Goal: Use online tool/utility

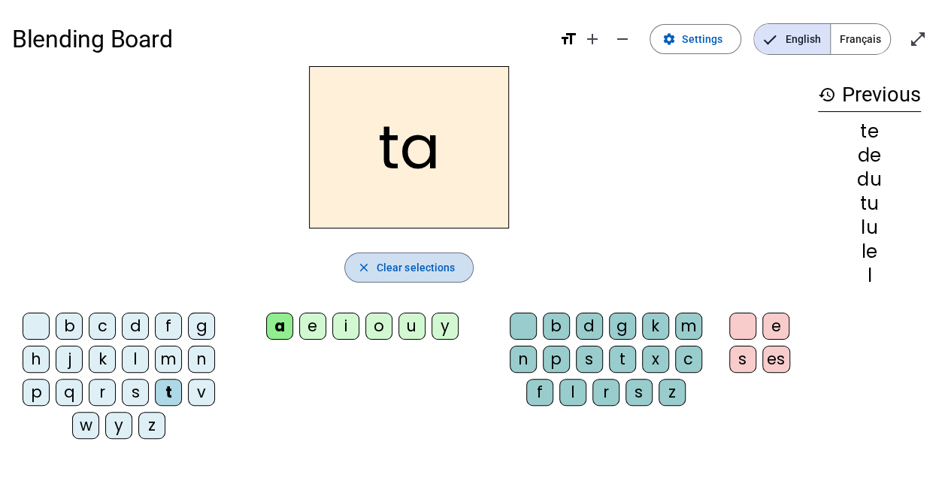
click at [379, 268] on span "Clear selections" at bounding box center [416, 268] width 79 height 18
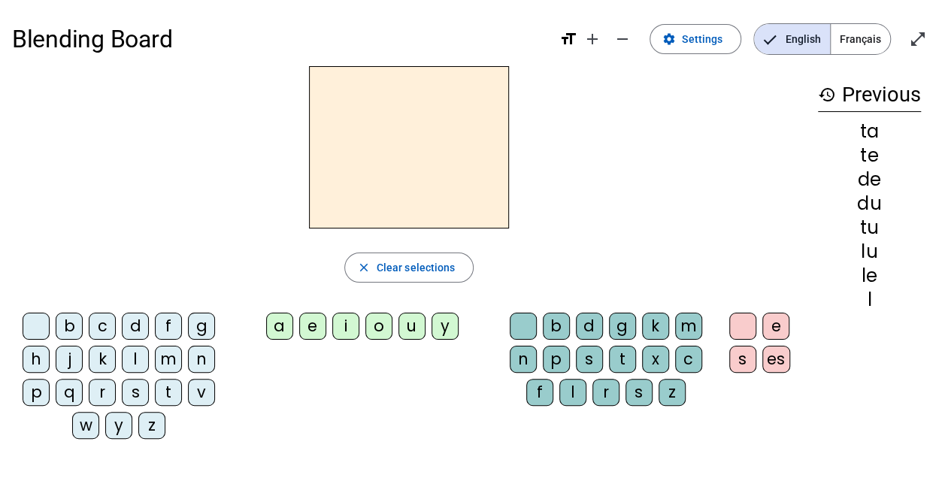
click at [136, 359] on div "l" at bounding box center [135, 359] width 27 height 27
click at [308, 324] on div "e" at bounding box center [312, 326] width 27 height 27
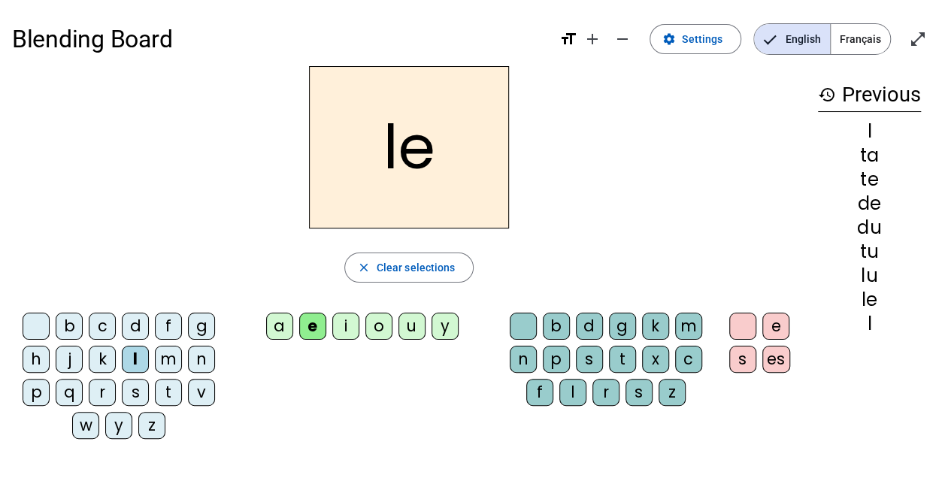
click at [415, 326] on div "u" at bounding box center [412, 326] width 27 height 27
click at [168, 386] on div "t" at bounding box center [168, 392] width 27 height 27
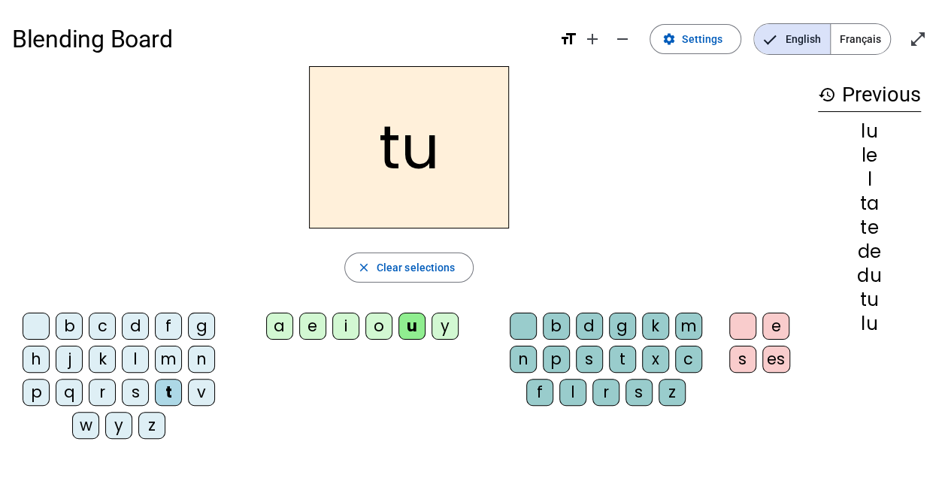
click at [138, 326] on div "d" at bounding box center [135, 326] width 27 height 27
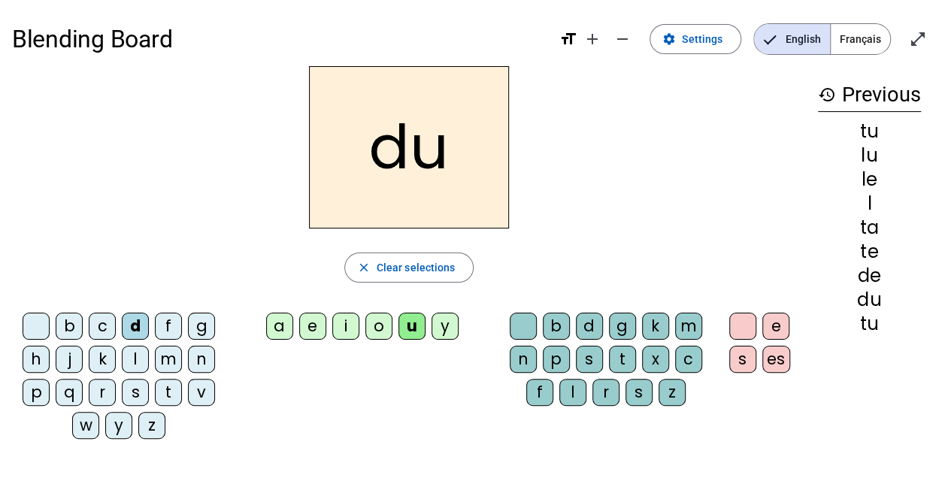
click at [313, 323] on div "e" at bounding box center [312, 326] width 27 height 27
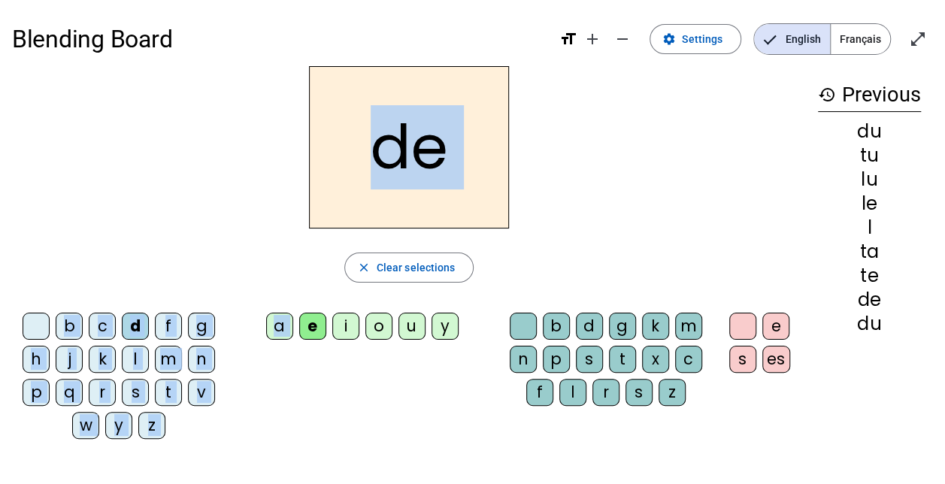
drag, startPoint x: 313, startPoint y: 323, endPoint x: 379, endPoint y: 171, distance: 166.4
click at [379, 171] on div "de close Clear selections b c d f g h j k l m n p q r s t v w y z a e i o u y b…" at bounding box center [409, 258] width 794 height 385
click at [379, 171] on h2 "de" at bounding box center [409, 147] width 200 height 162
click at [415, 162] on h2 "de" at bounding box center [409, 147] width 200 height 162
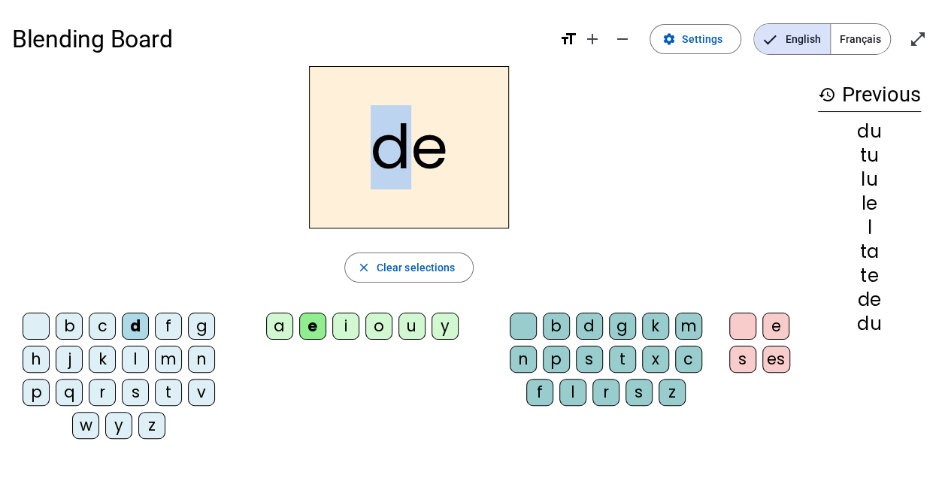
drag, startPoint x: 412, startPoint y: 162, endPoint x: 368, endPoint y: 156, distance: 44.0
click at [368, 156] on h2 "de" at bounding box center [409, 147] width 200 height 162
click at [163, 391] on div "t" at bounding box center [168, 392] width 27 height 27
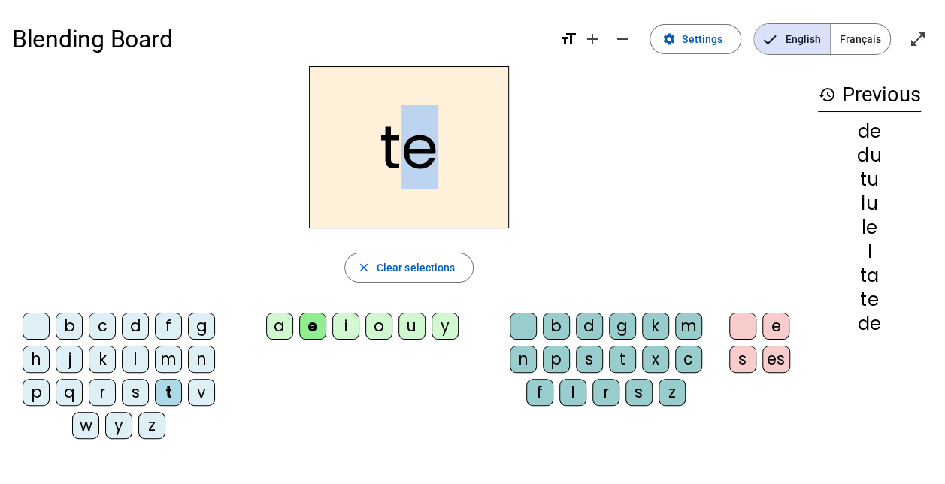
drag, startPoint x: 433, startPoint y: 160, endPoint x: 412, endPoint y: 159, distance: 21.1
click at [412, 159] on h2 "te" at bounding box center [409, 147] width 200 height 162
click at [280, 326] on div "a" at bounding box center [279, 326] width 27 height 27
